Goal: Task Accomplishment & Management: Manage account settings

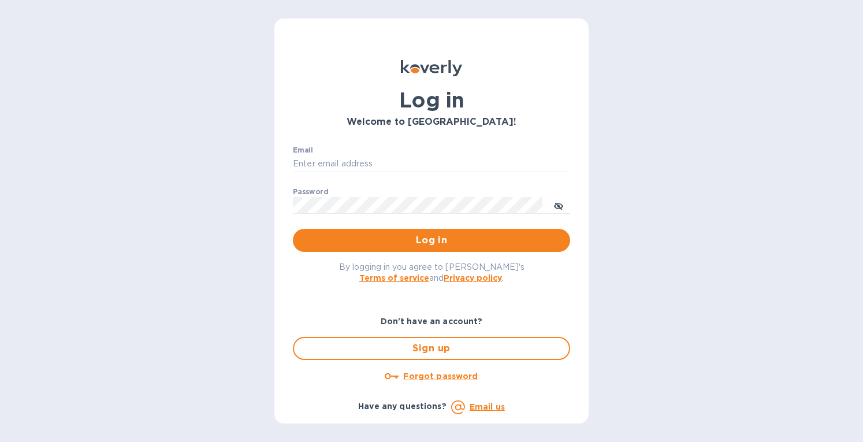
type input "[EMAIL_ADDRESS][DOMAIN_NAME]"
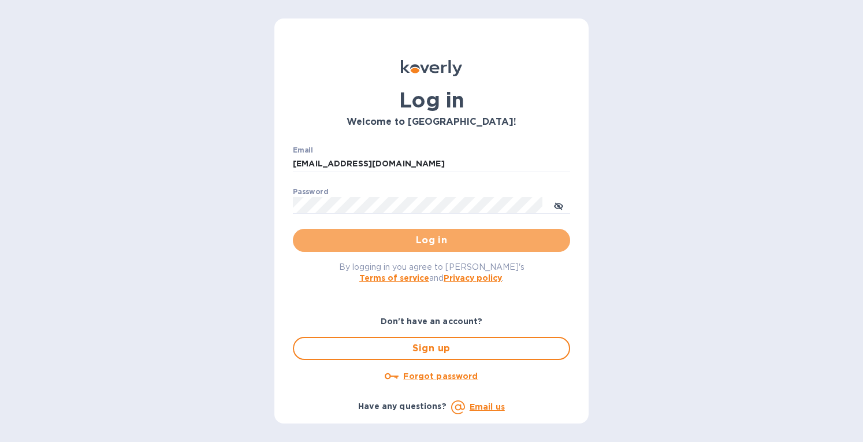
click at [400, 237] on span "Log in" at bounding box center [431, 240] width 259 height 14
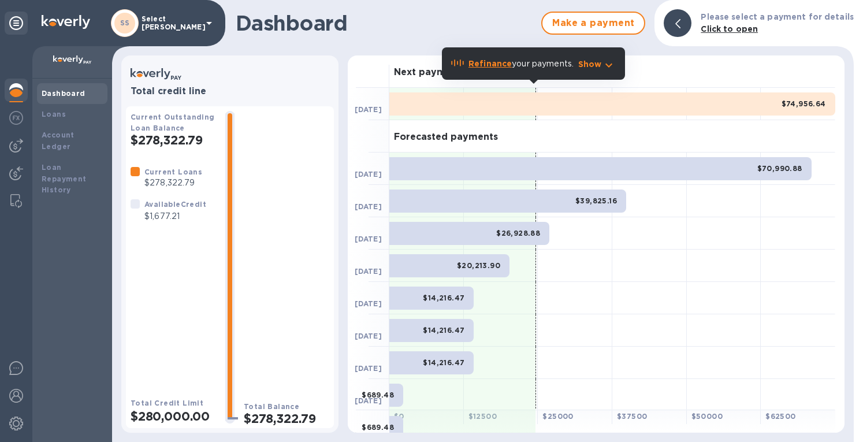
click at [6, 147] on div at bounding box center [16, 145] width 23 height 23
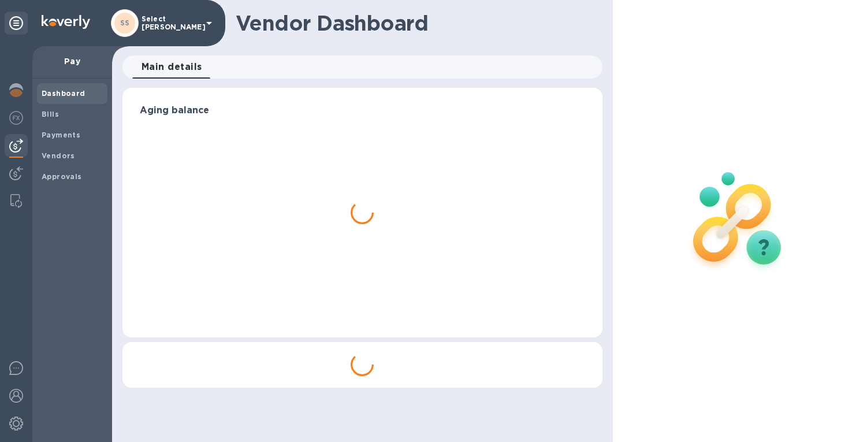
click at [47, 111] on b "Bills" at bounding box center [50, 114] width 17 height 9
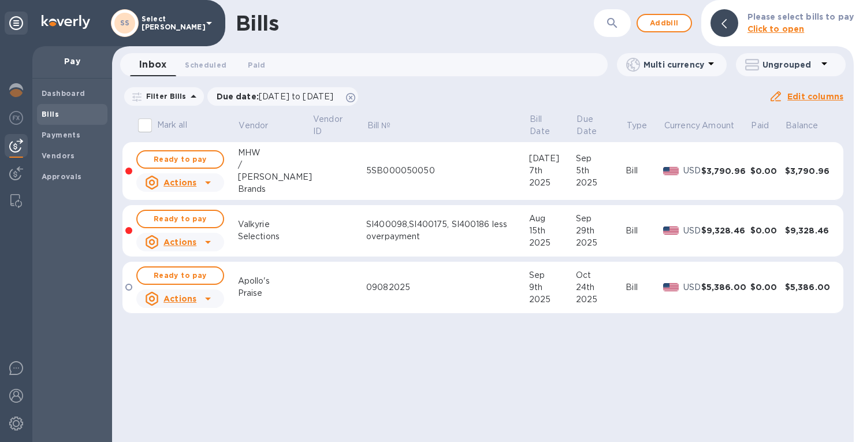
click at [478, 240] on div "SI400098,SI400175, SI400186 less overpayment" at bounding box center [447, 230] width 163 height 24
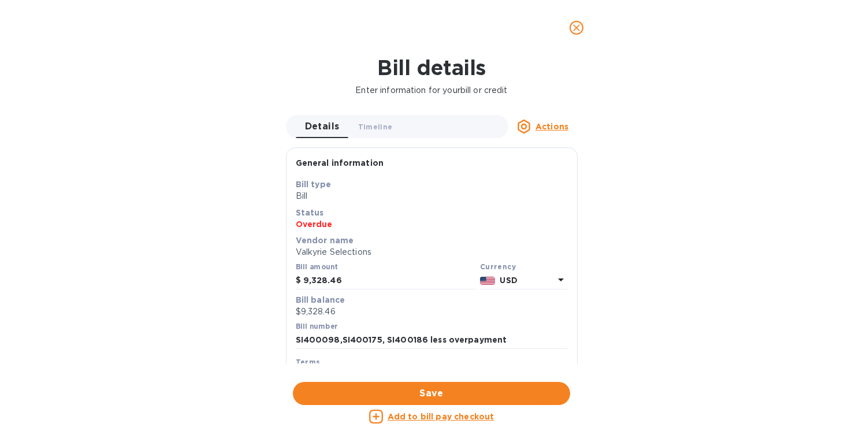
drag, startPoint x: 581, startPoint y: 25, endPoint x: 548, endPoint y: 33, distance: 33.8
click at [578, 26] on icon "close" at bounding box center [577, 28] width 12 height 12
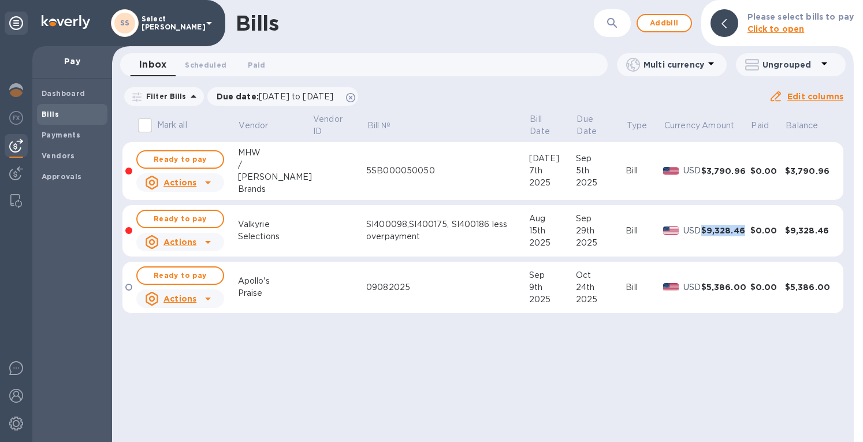
drag, startPoint x: 743, startPoint y: 233, endPoint x: 699, endPoint y: 233, distance: 43.3
click at [699, 233] on tr "Ready to pay Actions Valkyrie Selections SI400098,SI400175, SI400186 less overp…" at bounding box center [483, 231] width 721 height 52
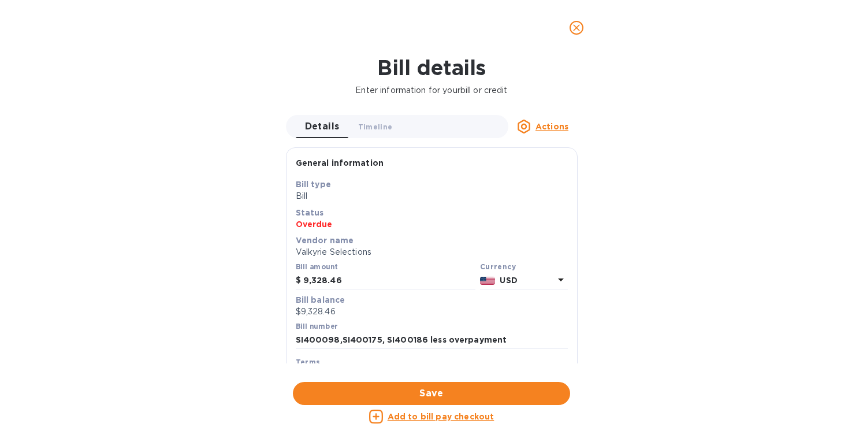
drag, startPoint x: 577, startPoint y: 27, endPoint x: 539, endPoint y: 4, distance: 44.6
click at [577, 27] on icon "close" at bounding box center [576, 27] width 7 height 7
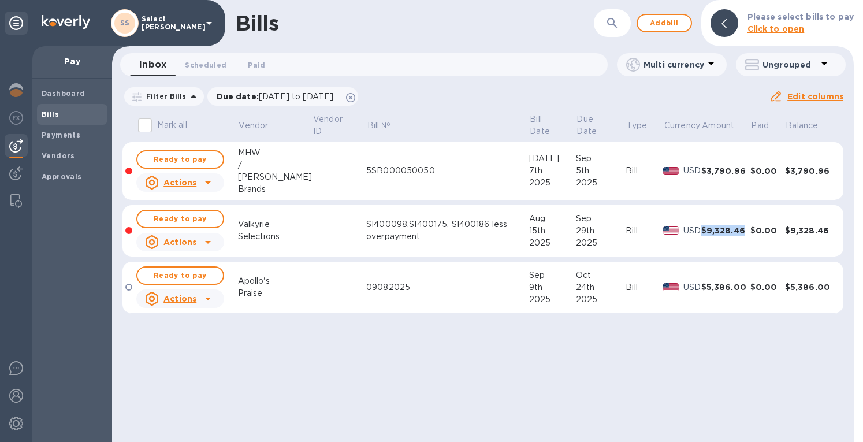
copy tr "$9,328.46"
